Goal: Navigation & Orientation: Find specific page/section

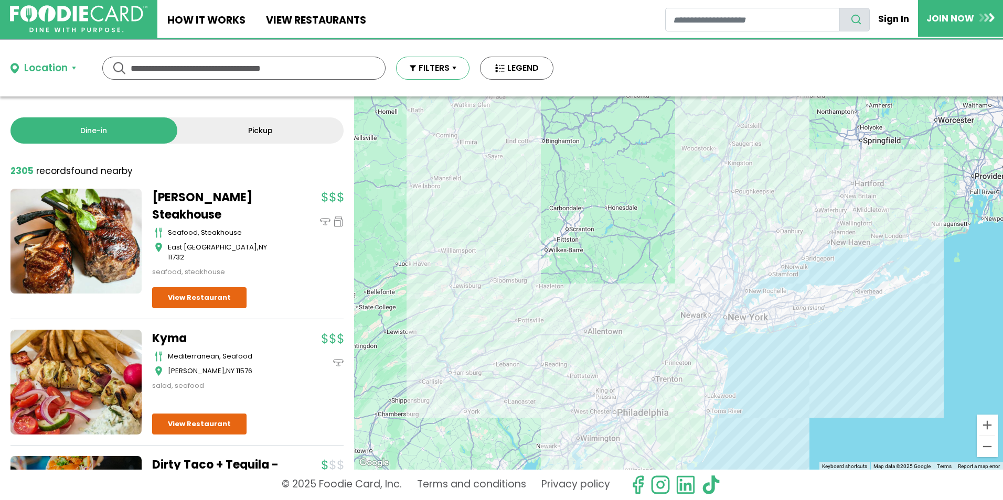
click at [440, 67] on button "FILTERS" at bounding box center [432, 68] width 73 height 23
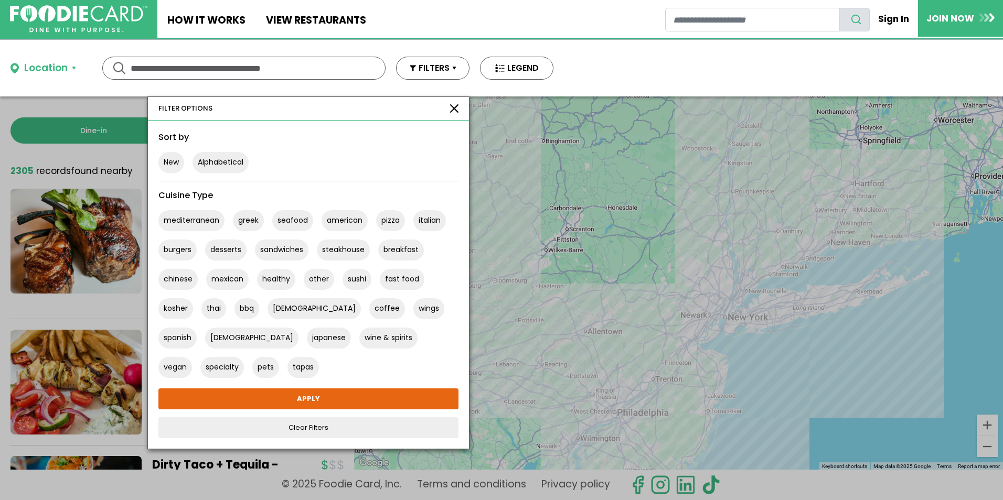
click at [456, 108] on button "button" at bounding box center [454, 108] width 8 height 8
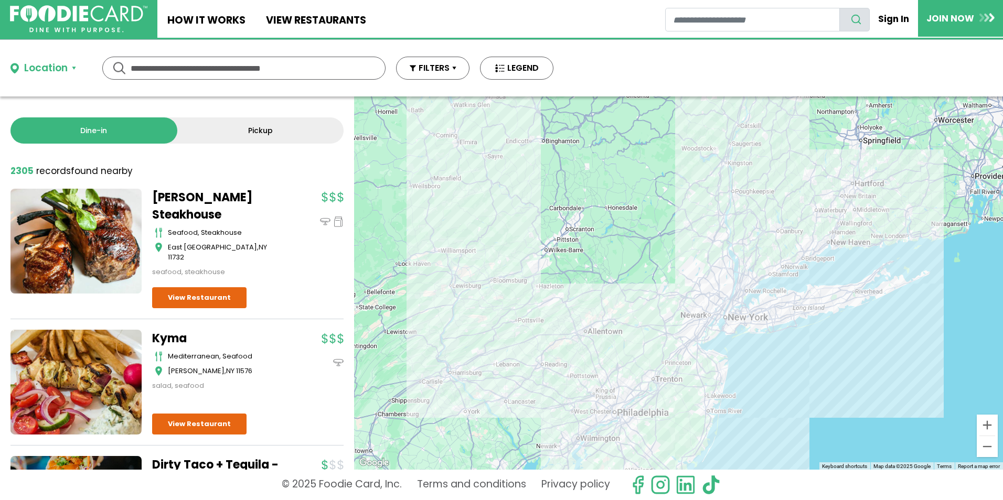
click at [319, 69] on input "text" at bounding box center [244, 68] width 227 height 22
click at [42, 67] on div "Location" at bounding box center [46, 68] width 44 height 15
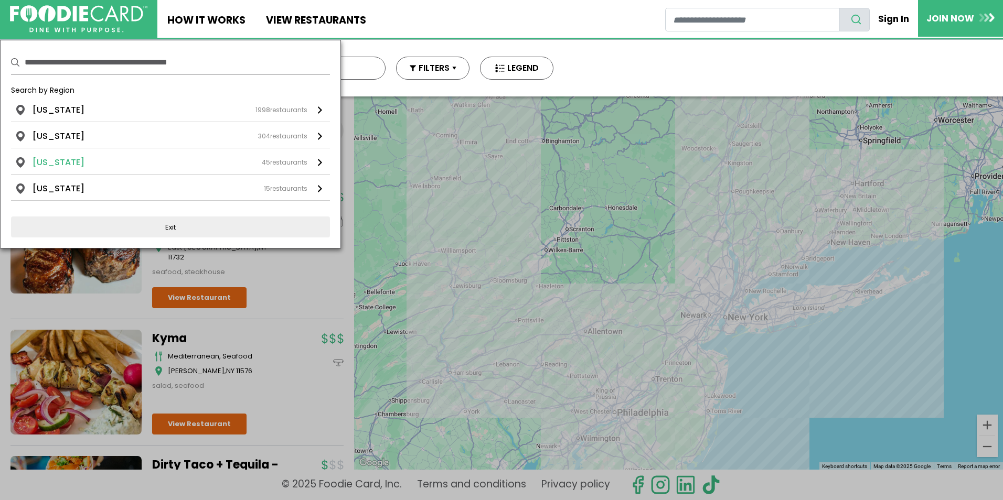
click at [292, 162] on div "45 restaurants" at bounding box center [285, 162] width 46 height 9
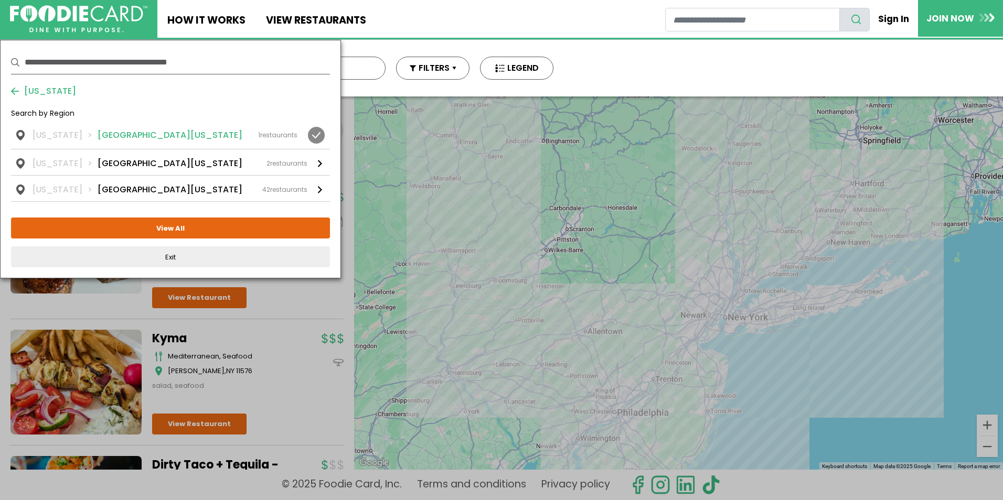
click at [313, 135] on div at bounding box center [316, 135] width 17 height 17
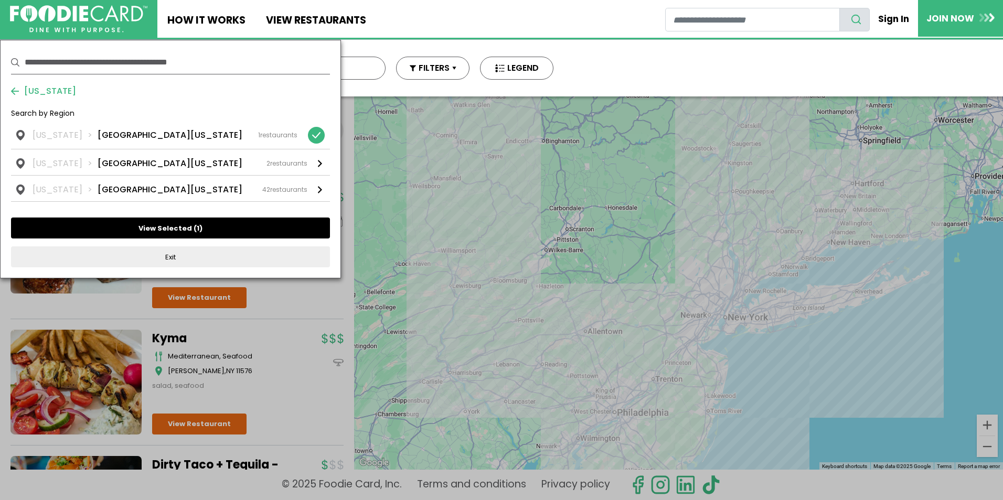
click at [171, 230] on button "View Selected ( 1 )" at bounding box center [170, 228] width 319 height 21
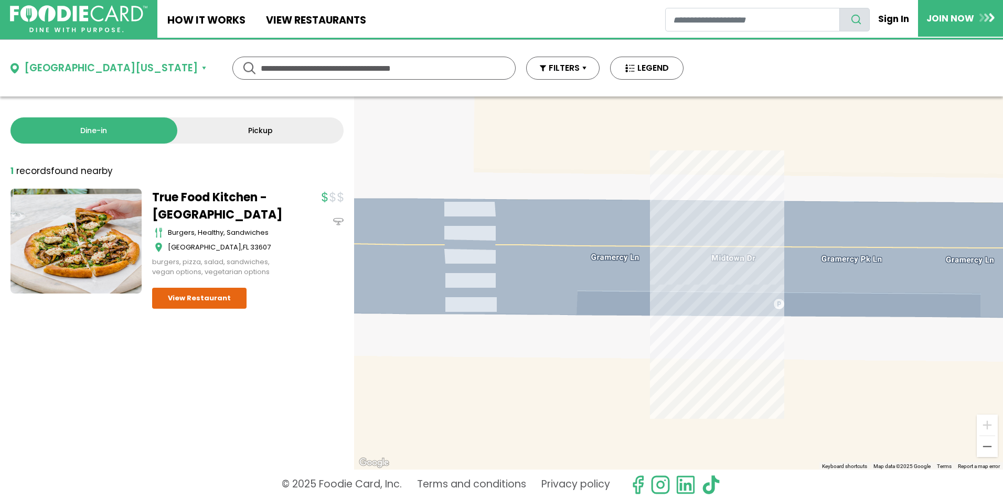
click at [348, 69] on input "text" at bounding box center [374, 68] width 227 height 22
click at [314, 20] on link "View restaurants" at bounding box center [315, 19] width 120 height 38
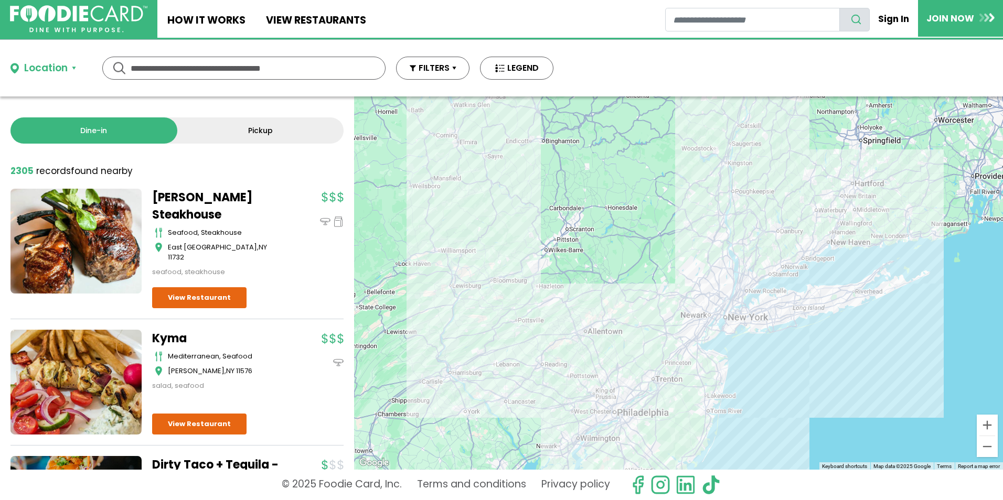
click at [336, 65] on input "text" at bounding box center [244, 68] width 227 height 22
click at [355, 71] on input "text" at bounding box center [244, 68] width 227 height 22
type input "**********"
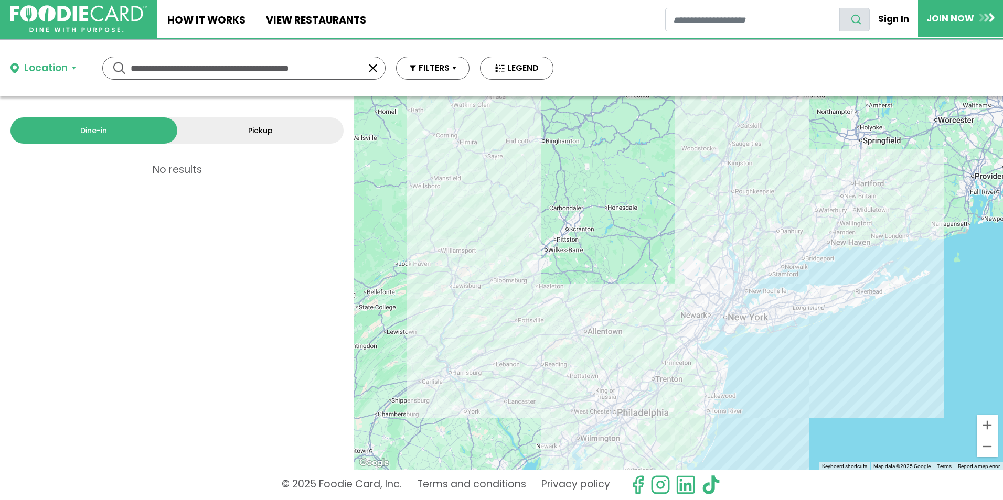
click at [373, 68] on button "button" at bounding box center [373, 68] width 13 height 13
